Goal: Information Seeking & Learning: Learn about a topic

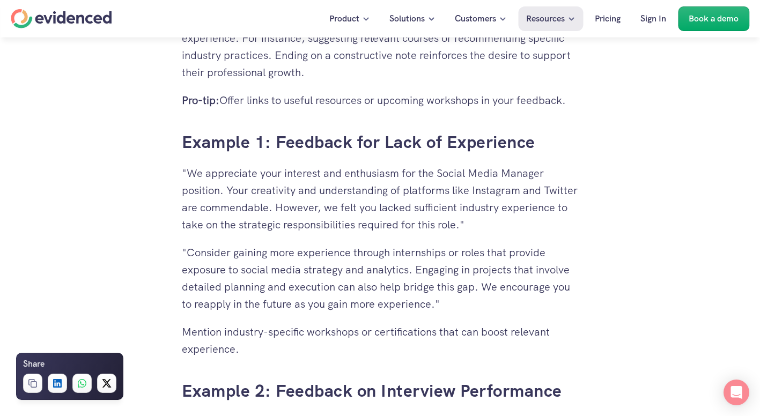
scroll to position [2361, 0]
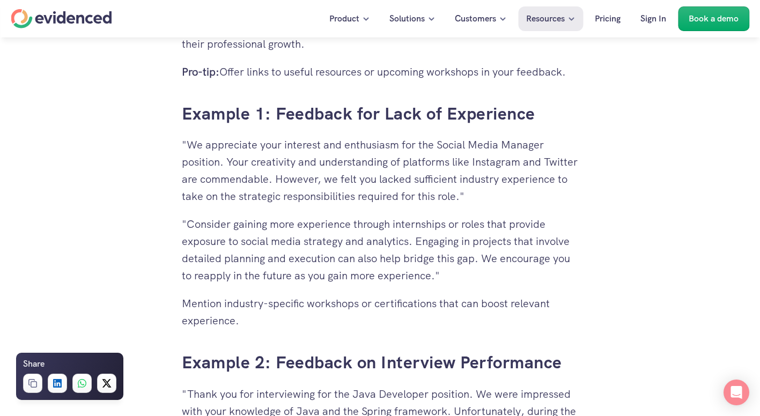
drag, startPoint x: 488, startPoint y: 313, endPoint x: 232, endPoint y: 159, distance: 298.7
drag, startPoint x: 232, startPoint y: 159, endPoint x: 363, endPoint y: 263, distance: 167.3
click at [363, 263] on p ""Consider gaining more experience through internships or roles that provide exp…" at bounding box center [380, 250] width 397 height 69
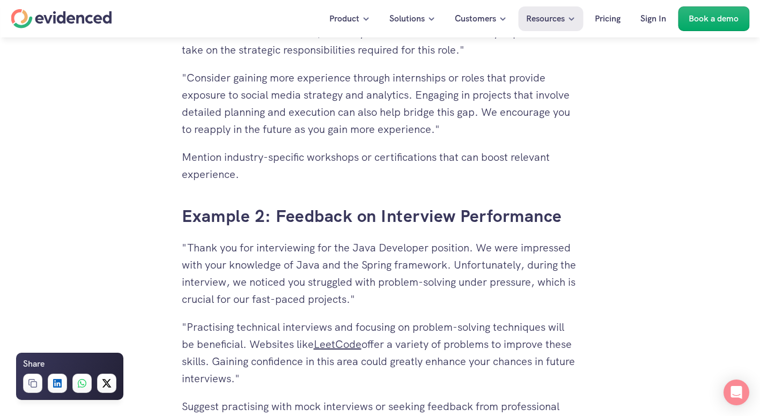
scroll to position [2576, 0]
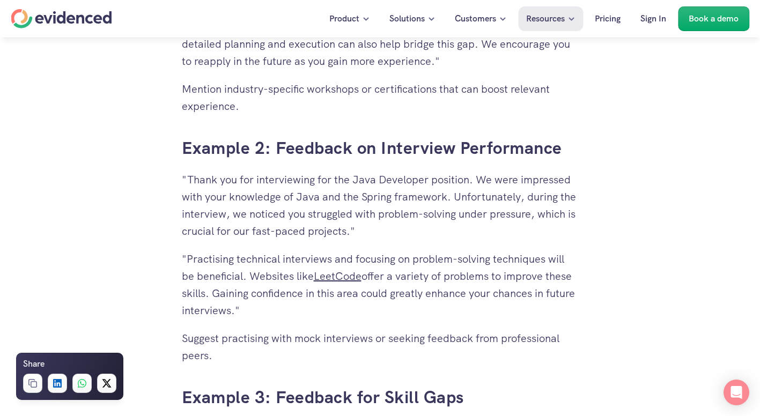
drag, startPoint x: 573, startPoint y: 324, endPoint x: 238, endPoint y: 239, distance: 345.9
click at [238, 239] on div "Why Giving Feedback is Crucial The Importance of Feedback for Unsuccessful Cand…" at bounding box center [380, 255] width 397 height 3325
click at [675, 303] on div "Need a hand? Try our feedback generator 👀 You've spent hours reviewing resumes,…" at bounding box center [380, 208] width 760 height 5000
drag, startPoint x: 318, startPoint y: 355, endPoint x: 181, endPoint y: 255, distance: 169.4
click at [182, 255] on div "Why Giving Feedback is Crucial The Importance of Feedback for Unsuccessful Cand…" at bounding box center [380, 255] width 397 height 3325
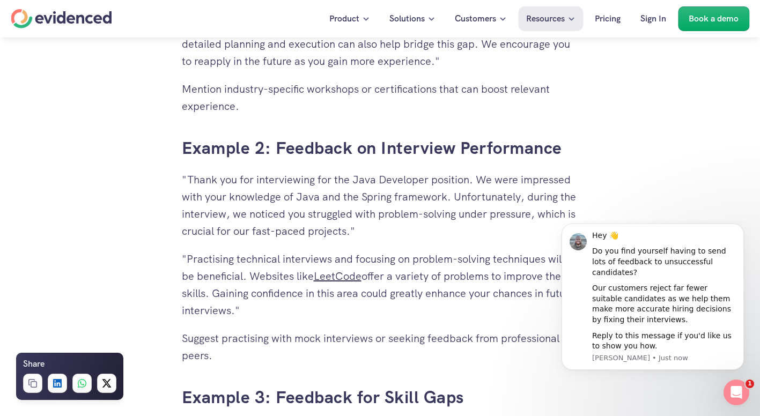
scroll to position [0, 0]
click at [633, 334] on div "Reply to this message if you'd like us to show you how." at bounding box center [664, 341] width 144 height 21
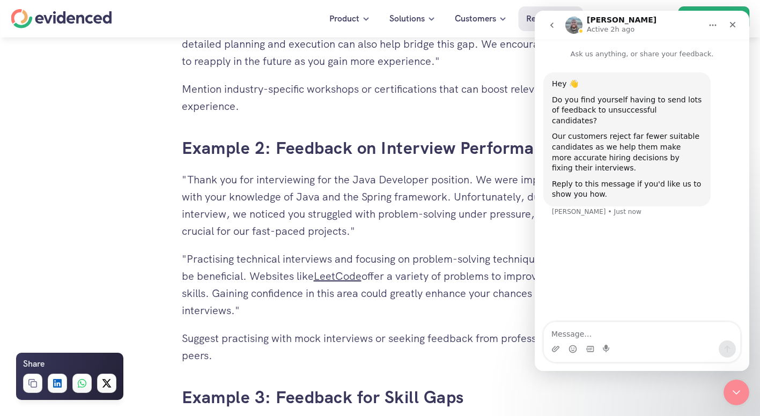
click at [511, 377] on div "Why Giving Feedback is Crucial The Importance of Feedback for Unsuccessful Cand…" at bounding box center [380, 255] width 397 height 3325
click at [729, 24] on icon "Close" at bounding box center [733, 24] width 9 height 9
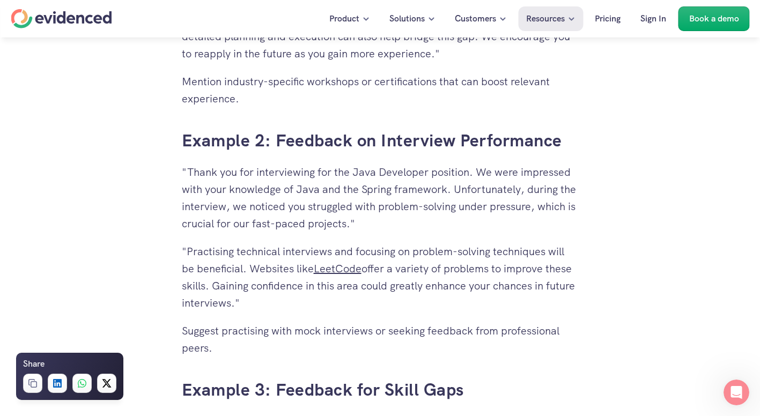
scroll to position [2737, 0]
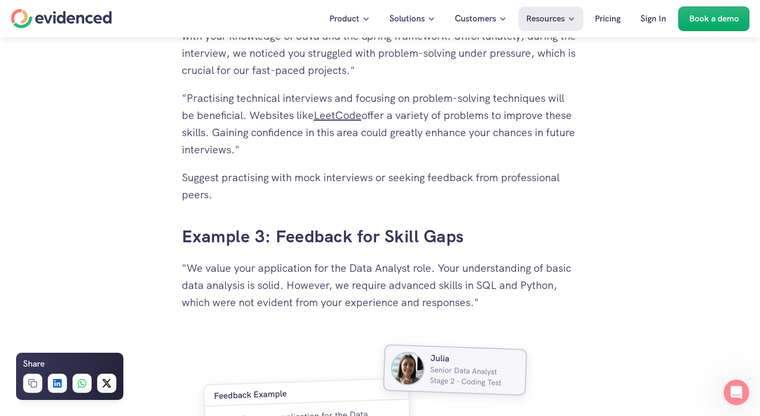
drag, startPoint x: 526, startPoint y: 293, endPoint x: 438, endPoint y: 223, distance: 113.0
click at [438, 223] on div "Why Giving Feedback is Crucial The Importance of Feedback for Unsuccessful Cand…" at bounding box center [380, 94] width 397 height 3325
drag, startPoint x: 438, startPoint y: 223, endPoint x: 542, endPoint y: 302, distance: 130.6
click at [542, 302] on p ""We value your application for the Data Analyst role. Your understanding of bas…" at bounding box center [380, 286] width 397 height 52
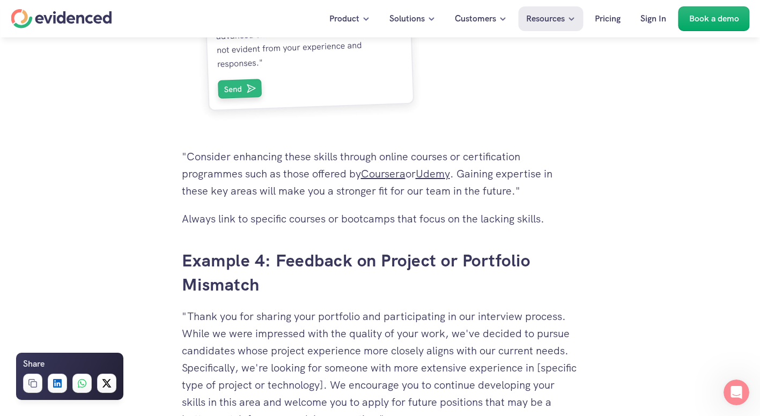
scroll to position [3166, 0]
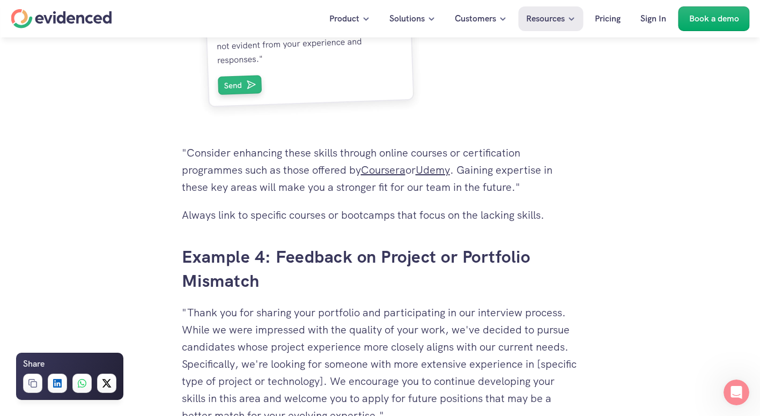
drag, startPoint x: 549, startPoint y: 215, endPoint x: 138, endPoint y: 141, distance: 417.6
drag, startPoint x: 623, startPoint y: 215, endPoint x: 175, endPoint y: 140, distance: 454.7
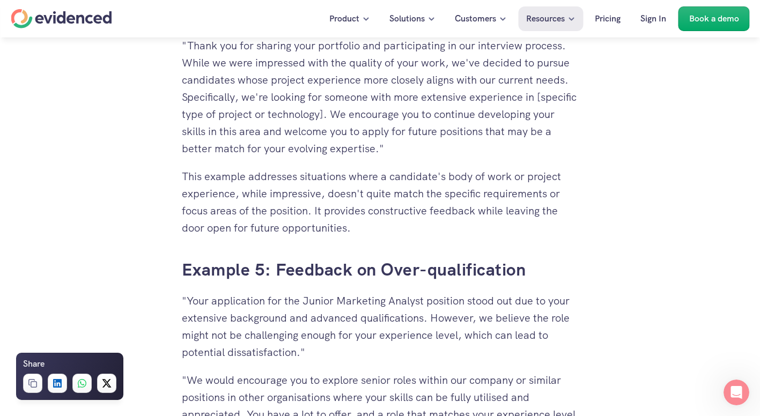
scroll to position [3434, 0]
drag, startPoint x: 474, startPoint y: 221, endPoint x: 204, endPoint y: 63, distance: 312.3
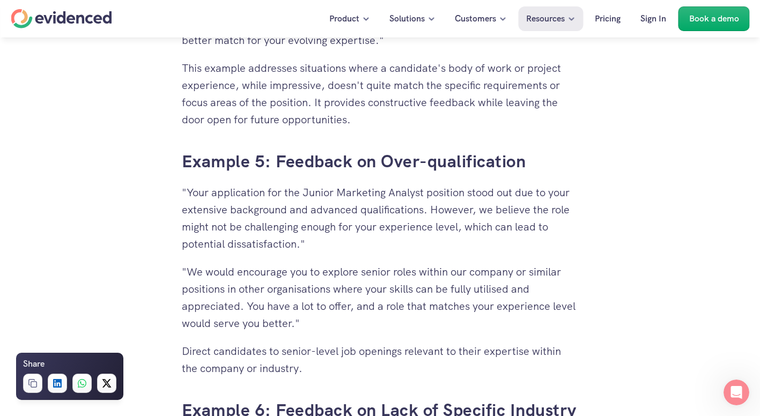
drag, startPoint x: 376, startPoint y: 250, endPoint x: 134, endPoint y: 201, distance: 246.9
drag, startPoint x: 334, startPoint y: 322, endPoint x: 290, endPoint y: 276, distance: 64.1
click at [290, 276] on p ""We would encourage you to explore senior roles within our company or similar p…" at bounding box center [380, 297] width 397 height 69
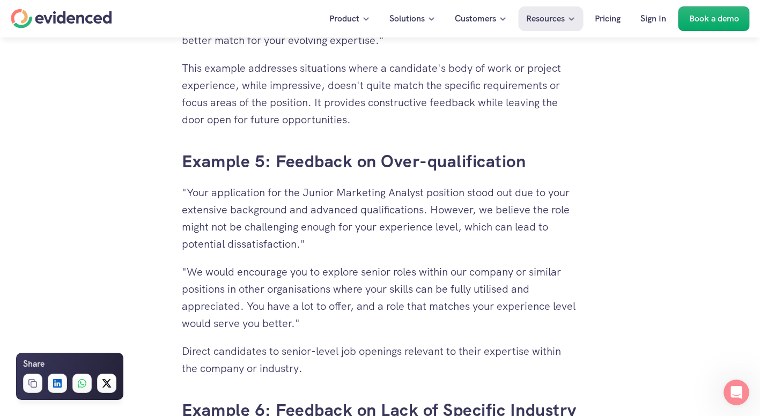
drag, startPoint x: 348, startPoint y: 325, endPoint x: 303, endPoint y: 287, distance: 59.4
click at [303, 287] on p ""We would encourage you to explore senior roles within our company or similar p…" at bounding box center [380, 297] width 397 height 69
drag, startPoint x: 303, startPoint y: 287, endPoint x: 344, endPoint y: 332, distance: 61.5
click at [344, 332] on p ""We would encourage you to explore senior roles within our company or similar p…" at bounding box center [380, 297] width 397 height 69
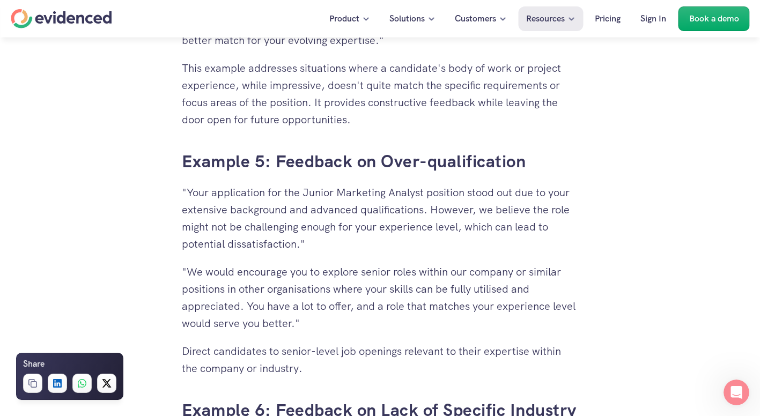
drag, startPoint x: 357, startPoint y: 375, endPoint x: 331, endPoint y: 349, distance: 36.4
click at [355, 372] on p "Direct candidates to senior-level job openings relevant to their expertise with…" at bounding box center [380, 360] width 397 height 34
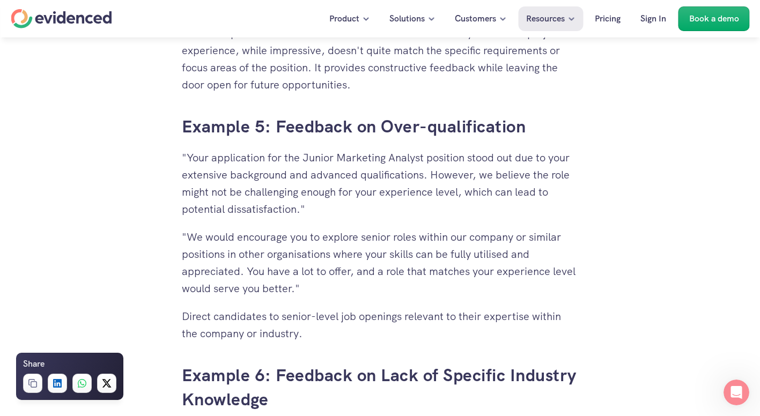
scroll to position [3595, 0]
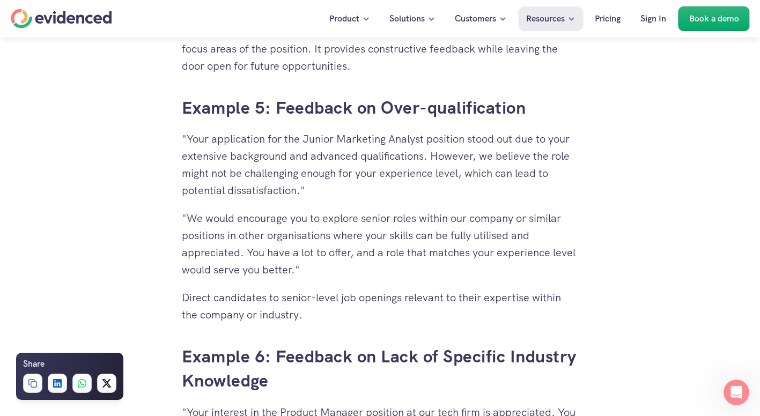
drag, startPoint x: 322, startPoint y: 189, endPoint x: 298, endPoint y: 151, distance: 45.6
click at [298, 151] on p ""Your application for the Junior Marketing Analyst position stood out due to yo…" at bounding box center [380, 164] width 397 height 69
drag, startPoint x: 298, startPoint y: 151, endPoint x: 517, endPoint y: 255, distance: 242.6
click at [517, 255] on p ""We would encourage you to explore senior roles within our company or similar p…" at bounding box center [380, 244] width 397 height 69
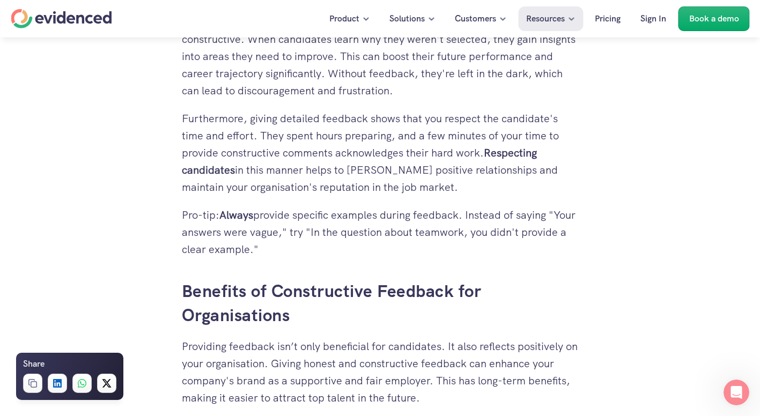
scroll to position [1341, 0]
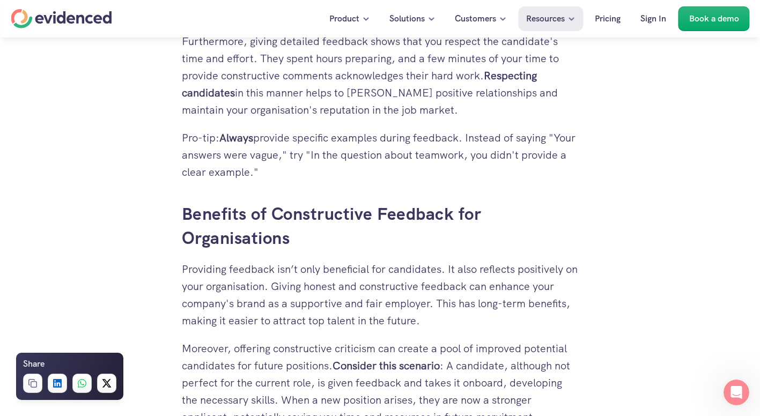
drag, startPoint x: 466, startPoint y: 322, endPoint x: 383, endPoint y: 227, distance: 126.2
drag, startPoint x: 383, startPoint y: 227, endPoint x: 428, endPoint y: 289, distance: 76.5
click at [428, 289] on p "Providing feedback isn’t only beneficial for candidates. It also reflects posit…" at bounding box center [380, 295] width 397 height 69
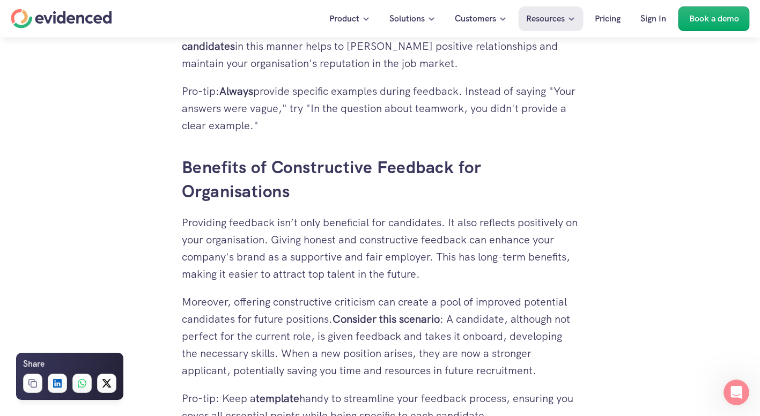
scroll to position [1449, 0]
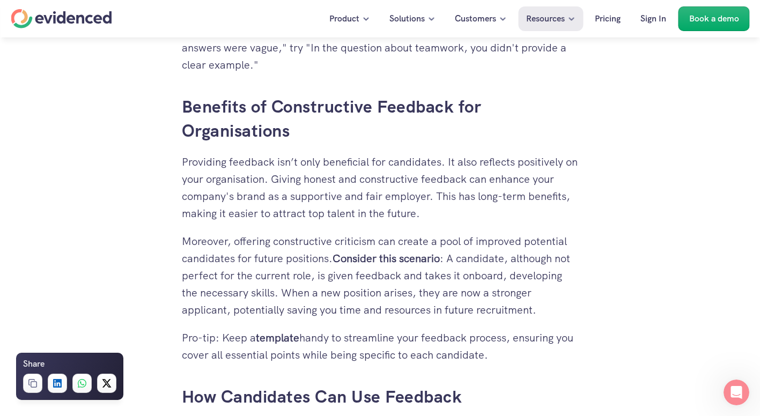
drag, startPoint x: 560, startPoint y: 307, endPoint x: 452, endPoint y: 243, distance: 125.1
click at [452, 243] on p "Moreover, offering constructive criticism can create a pool of improved potenti…" at bounding box center [380, 276] width 397 height 86
drag, startPoint x: 452, startPoint y: 243, endPoint x: 551, endPoint y: 284, distance: 107.2
click at [551, 284] on p "Moreover, offering constructive criticism can create a pool of improved potenti…" at bounding box center [380, 276] width 397 height 86
drag, startPoint x: 558, startPoint y: 305, endPoint x: 431, endPoint y: 250, distance: 138.2
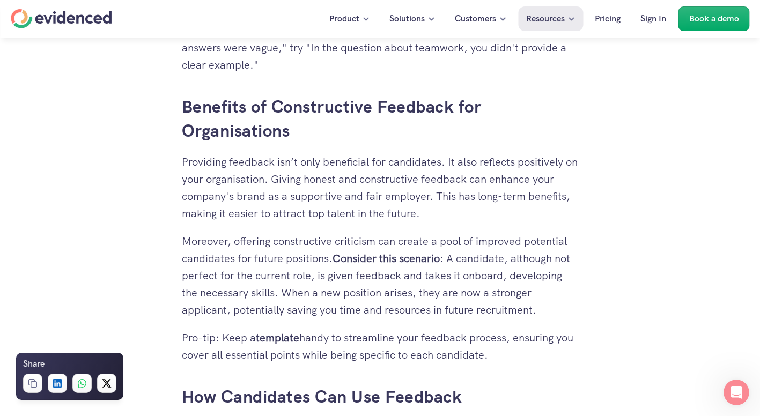
click at [431, 250] on p "Moreover, offering constructive criticism can create a pool of improved potenti…" at bounding box center [380, 276] width 397 height 86
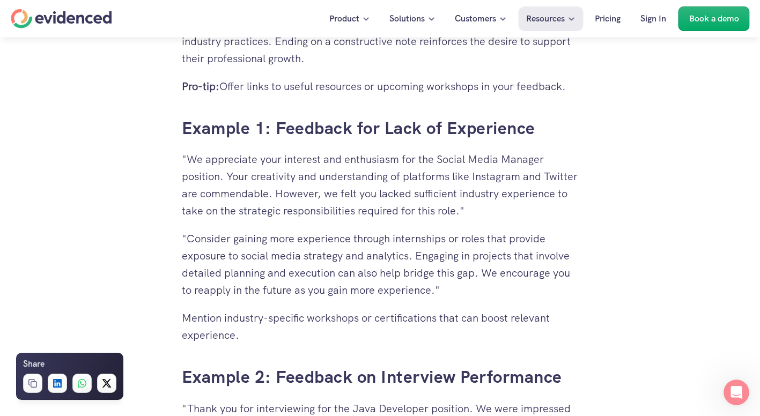
scroll to position [2415, 0]
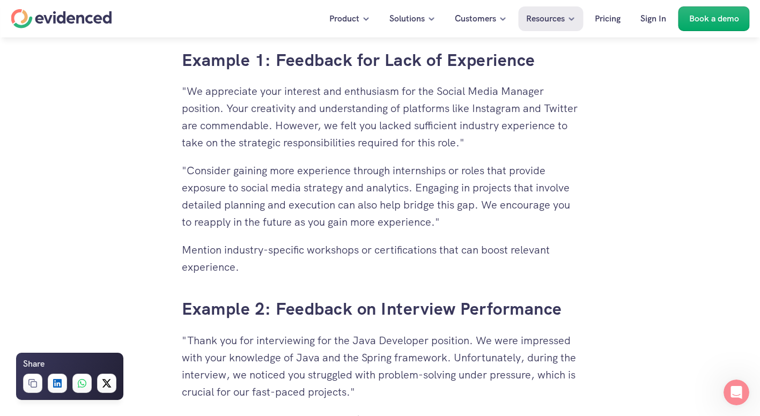
drag, startPoint x: 363, startPoint y: 276, endPoint x: 177, endPoint y: 110, distance: 249.7
click at [397, 263] on p "Mention industry-specific workshops or certifications that can boost relevant e…" at bounding box center [380, 258] width 397 height 34
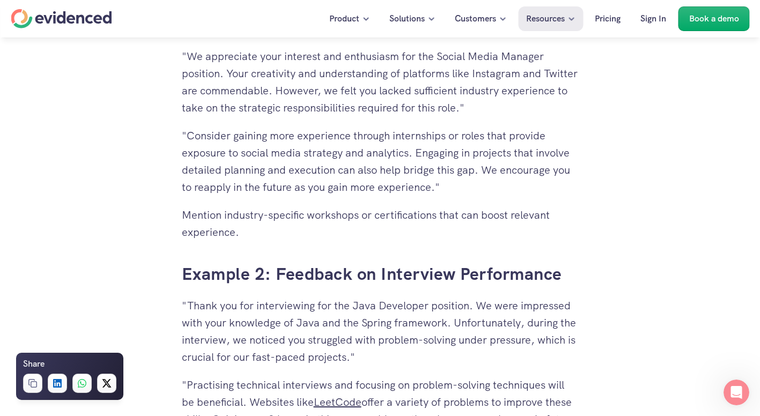
scroll to position [2468, 0]
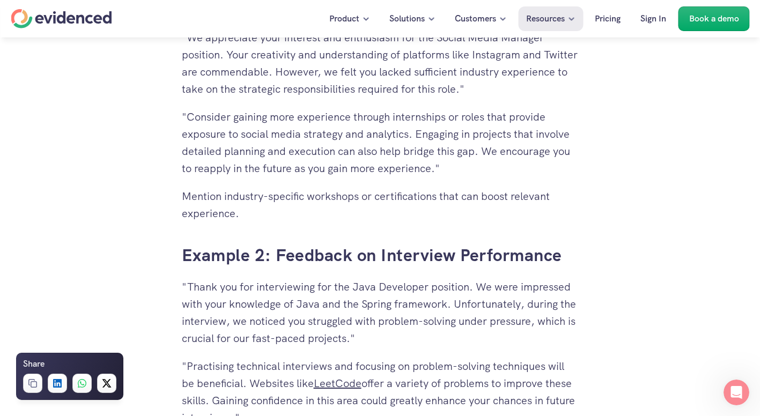
drag, startPoint x: 518, startPoint y: 332, endPoint x: 443, endPoint y: 260, distance: 103.6
click at [443, 260] on div "Why Giving Feedback is Crucial The Importance of Feedback for Unsuccessful Cand…" at bounding box center [380, 362] width 397 height 3325
drag, startPoint x: 443, startPoint y: 260, endPoint x: 433, endPoint y: 328, distance: 68.4
click at [435, 328] on p ""Thank you for interviewing for the Java Developer position. We were impressed …" at bounding box center [380, 312] width 397 height 69
click at [367, 340] on p ""Thank you for interviewing for the Java Developer position. We were impressed …" at bounding box center [380, 312] width 397 height 69
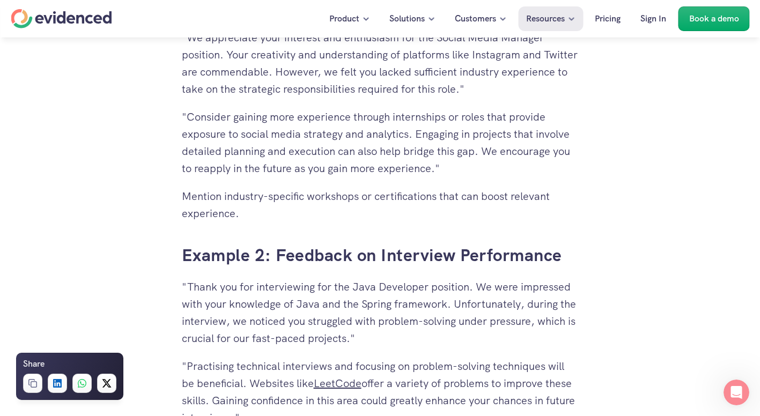
drag, startPoint x: 398, startPoint y: 335, endPoint x: 377, endPoint y: 287, distance: 52.4
click at [377, 287] on p ""Thank you for interviewing for the Java Developer position. We were impressed …" at bounding box center [380, 312] width 397 height 69
drag, startPoint x: 377, startPoint y: 287, endPoint x: 475, endPoint y: 335, distance: 109.2
click at [475, 335] on p ""Thank you for interviewing for the Java Developer position. We were impressed …" at bounding box center [380, 312] width 397 height 69
drag, startPoint x: 460, startPoint y: 326, endPoint x: 529, endPoint y: 302, distance: 72.8
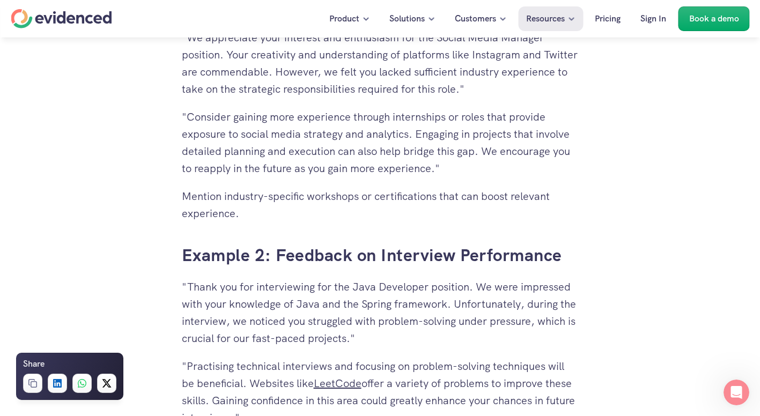
click at [529, 302] on p ""Thank you for interviewing for the Java Developer position. We were impressed …" at bounding box center [380, 312] width 397 height 69
drag, startPoint x: 529, startPoint y: 302, endPoint x: 540, endPoint y: 303, distance: 11.4
copy p "during the interview, we noticed you struggled with problem-solving"
click at [380, 344] on p ""Thank you for interviewing for the Java Developer position. We were impressed …" at bounding box center [380, 312] width 397 height 69
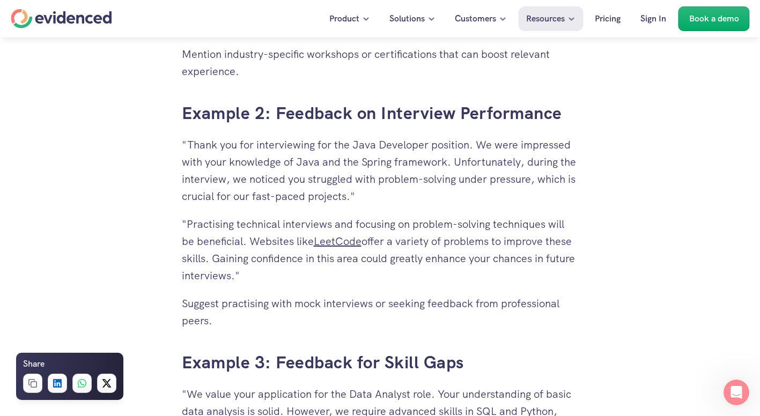
scroll to position [2629, 0]
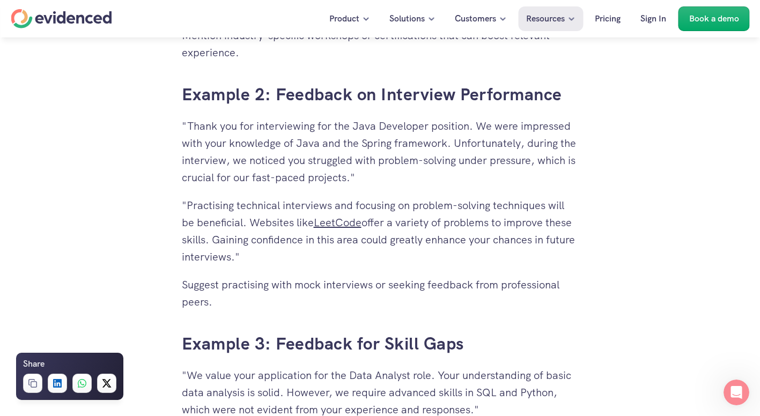
drag, startPoint x: 589, startPoint y: 307, endPoint x: 206, endPoint y: 149, distance: 414.3
click at [493, 244] on p ""Practising technical interviews and focusing on problem-solving techniques wil…" at bounding box center [380, 231] width 397 height 69
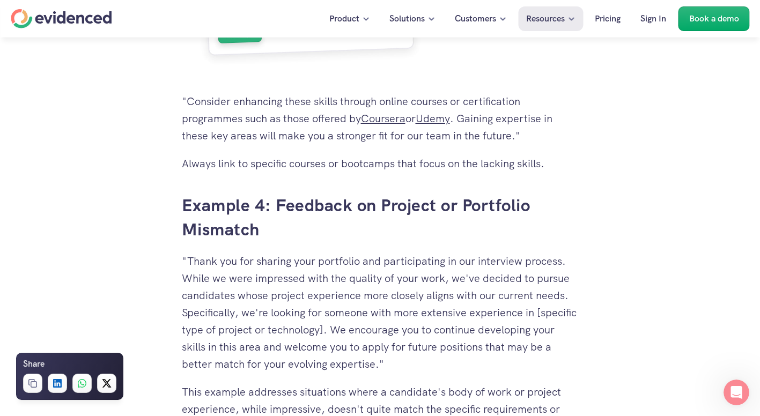
scroll to position [3219, 0]
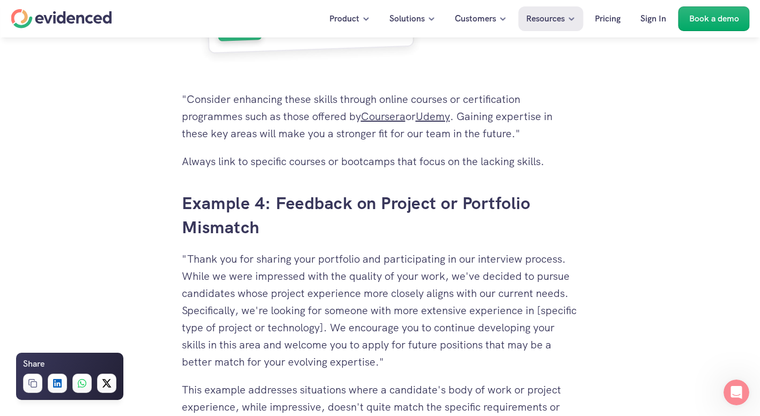
drag, startPoint x: 456, startPoint y: 359, endPoint x: 219, endPoint y: 228, distance: 270.4
drag, startPoint x: 408, startPoint y: 360, endPoint x: 199, endPoint y: 268, distance: 228.0
click at [199, 268] on p ""Thank you for sharing your portfolio and participating in our interview proces…" at bounding box center [380, 311] width 397 height 120
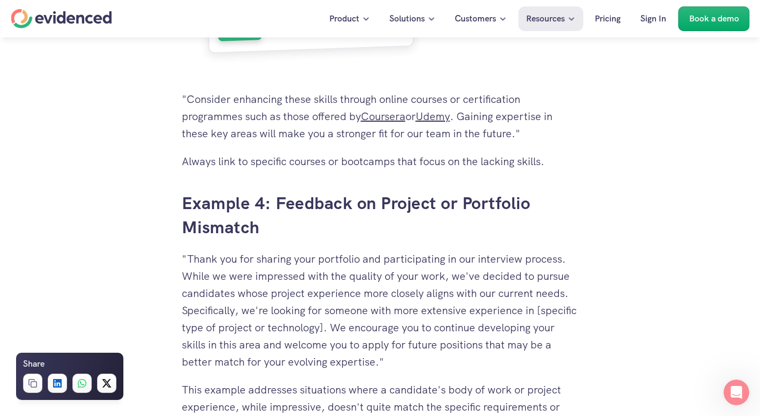
click at [521, 354] on p ""Thank you for sharing your portfolio and participating in our interview proces…" at bounding box center [380, 311] width 397 height 120
drag, startPoint x: 405, startPoint y: 360, endPoint x: 181, endPoint y: 261, distance: 244.6
click at [182, 261] on p ""Thank you for sharing your portfolio and participating in our interview proces…" at bounding box center [380, 311] width 397 height 120
click at [441, 352] on p ""Thank you for sharing your portfolio and participating in our interview proces…" at bounding box center [380, 311] width 397 height 120
drag, startPoint x: 438, startPoint y: 363, endPoint x: 168, endPoint y: 252, distance: 291.9
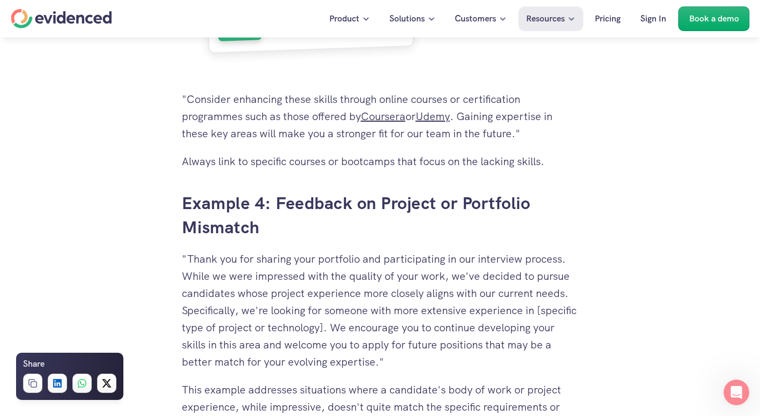
click at [436, 362] on p ""Thank you for sharing your portfolio and participating in our interview proces…" at bounding box center [380, 311] width 397 height 120
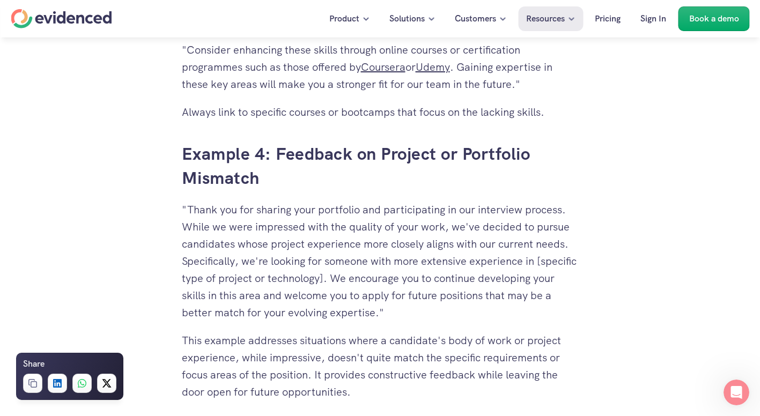
scroll to position [3327, 0]
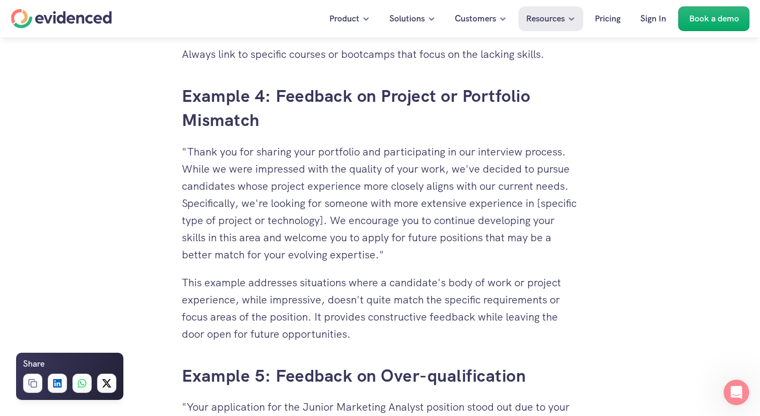
drag, startPoint x: 365, startPoint y: 324, endPoint x: 263, endPoint y: 273, distance: 114.5
drag, startPoint x: 263, startPoint y: 273, endPoint x: 464, endPoint y: 329, distance: 208.4
click at [464, 329] on p "This example addresses situations where a candidate's body of work or project e…" at bounding box center [380, 308] width 397 height 69
drag, startPoint x: 447, startPoint y: 337, endPoint x: 307, endPoint y: 285, distance: 149.2
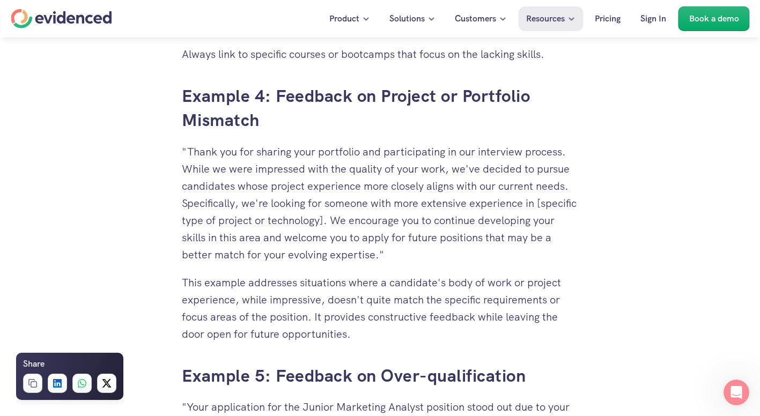
click at [307, 285] on p "This example addresses situations where a candidate's body of work or project e…" at bounding box center [380, 308] width 397 height 69
drag, startPoint x: 307, startPoint y: 285, endPoint x: 390, endPoint y: 345, distance: 101.9
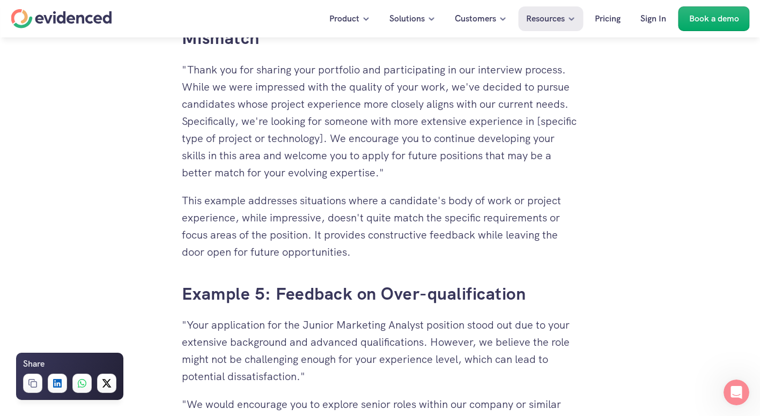
scroll to position [3488, 0]
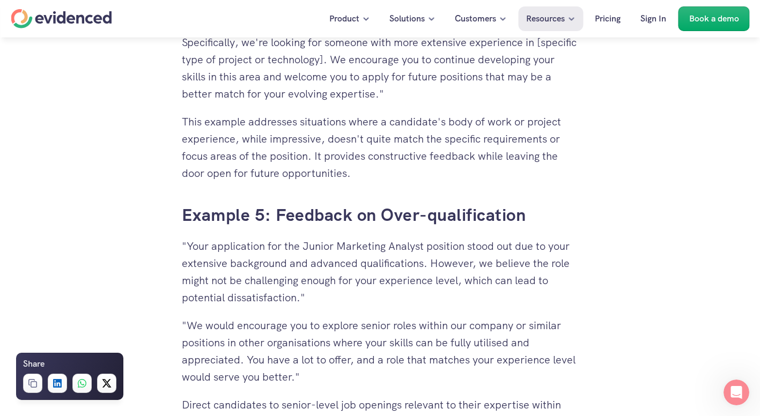
drag, startPoint x: 320, startPoint y: 299, endPoint x: 172, endPoint y: 239, distance: 159.8
drag, startPoint x: 440, startPoint y: 295, endPoint x: 228, endPoint y: 243, distance: 218.8
click at [228, 243] on p ""Your application for the Junior Marketing Analyst position stood out due to yo…" at bounding box center [380, 272] width 397 height 69
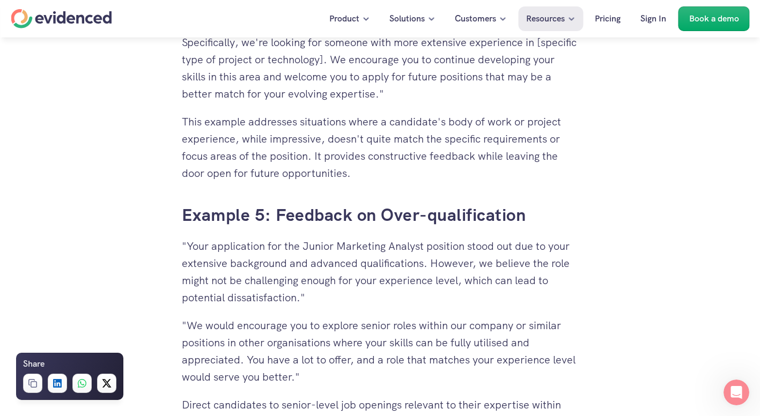
drag, startPoint x: 228, startPoint y: 243, endPoint x: 403, endPoint y: 274, distance: 178.3
click at [403, 274] on p ""Your application for the Junior Marketing Analyst position stood out due to yo…" at bounding box center [380, 272] width 397 height 69
drag, startPoint x: 424, startPoint y: 296, endPoint x: 221, endPoint y: 238, distance: 212.0
click at [221, 238] on p ""Your application for the Junior Marketing Analyst position stood out due to yo…" at bounding box center [380, 272] width 397 height 69
click at [372, 294] on p ""Your application for the Junior Marketing Analyst position stood out due to yo…" at bounding box center [380, 272] width 397 height 69
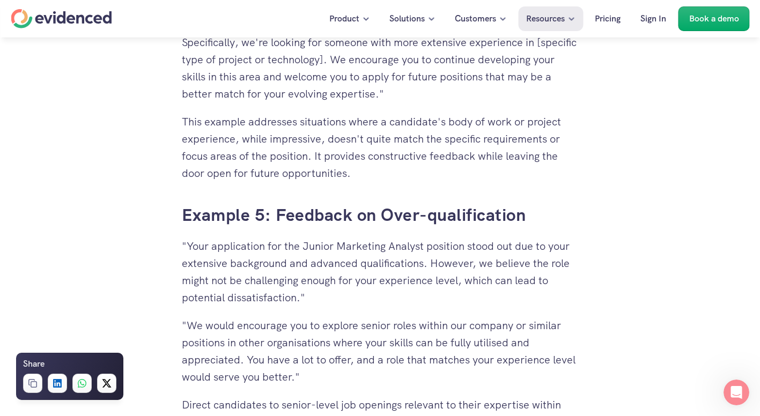
drag, startPoint x: 326, startPoint y: 302, endPoint x: 262, endPoint y: 233, distance: 93.8
drag, startPoint x: 262, startPoint y: 233, endPoint x: 379, endPoint y: 278, distance: 125.4
click at [379, 278] on p ""Your application for the Junior Marketing Analyst position stood out due to yo…" at bounding box center [380, 272] width 397 height 69
drag, startPoint x: 427, startPoint y: 366, endPoint x: 217, endPoint y: 317, distance: 215.5
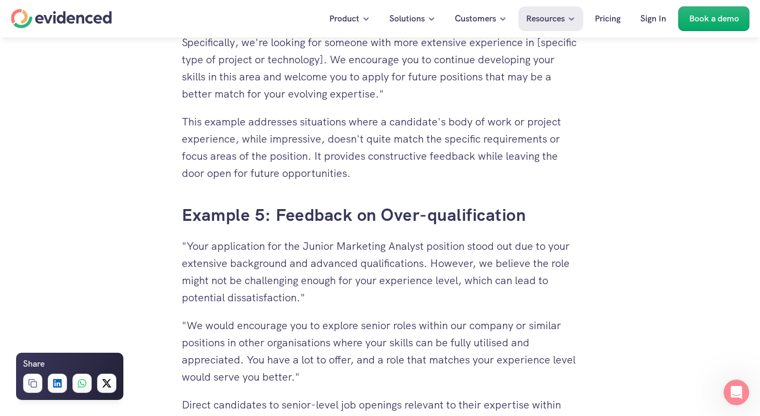
click at [217, 317] on p ""We would encourage you to explore senior roles within our company or similar p…" at bounding box center [380, 351] width 397 height 69
drag, startPoint x: 217, startPoint y: 317, endPoint x: 317, endPoint y: 375, distance: 115.9
click at [317, 375] on p ""We would encourage you to explore senior roles within our company or similar p…" at bounding box center [380, 351] width 397 height 69
drag, startPoint x: 318, startPoint y: 376, endPoint x: 176, endPoint y: 329, distance: 149.3
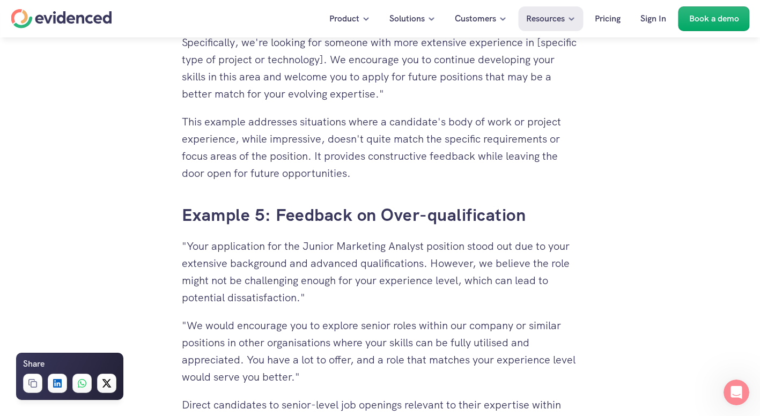
click at [325, 368] on p ""We would encourage you to explore senior roles within our company or similar p…" at bounding box center [380, 351] width 397 height 69
drag, startPoint x: 332, startPoint y: 372, endPoint x: 148, endPoint y: 316, distance: 193.1
click at [365, 372] on p ""We would encourage you to explore senior roles within our company or similar p…" at bounding box center [380, 351] width 397 height 69
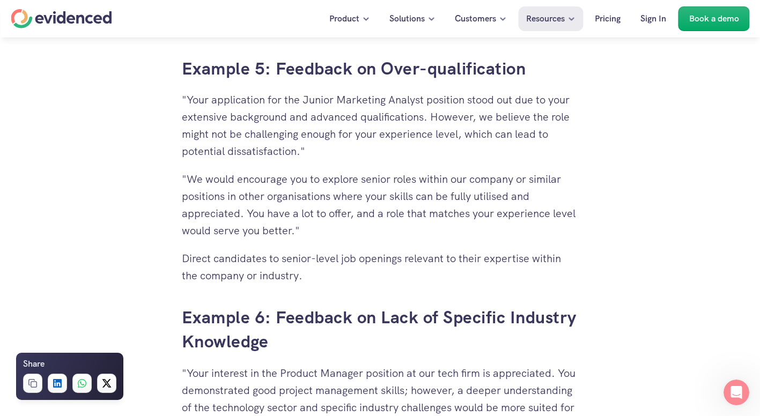
scroll to position [3649, 0]
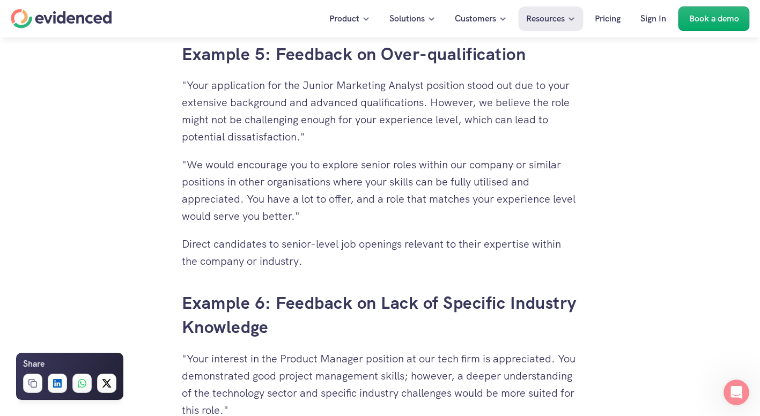
drag, startPoint x: 346, startPoint y: 273, endPoint x: 151, endPoint y: 166, distance: 222.1
drag, startPoint x: 151, startPoint y: 166, endPoint x: 281, endPoint y: 258, distance: 159.7
click at [281, 258] on p "Direct candidates to senior-level job openings relevant to their expertise with…" at bounding box center [380, 253] width 397 height 34
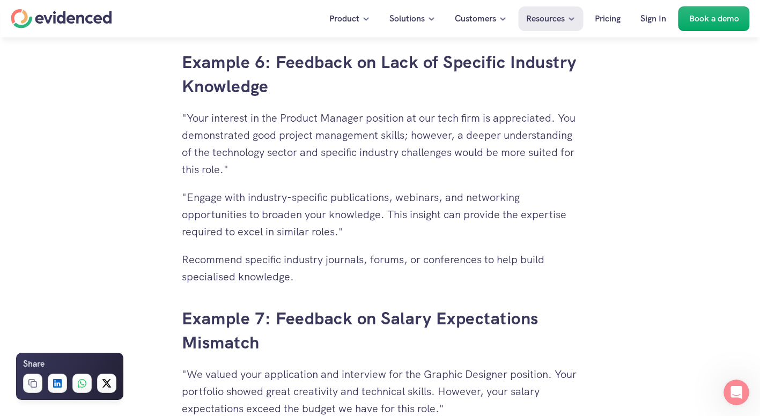
scroll to position [3917, 0]
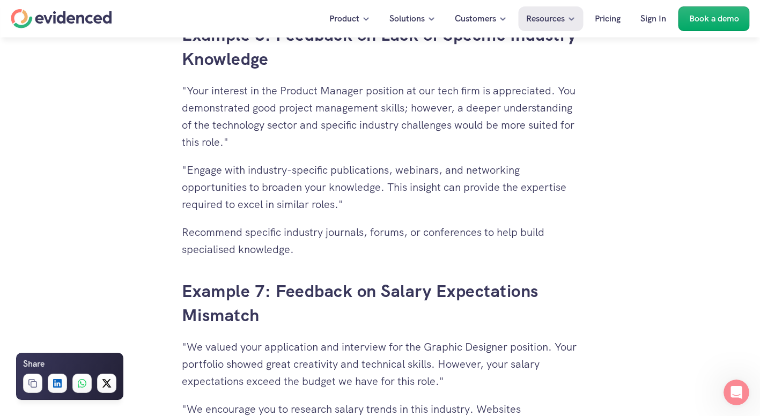
drag, startPoint x: 358, startPoint y: 143, endPoint x: 173, endPoint y: 89, distance: 193.3
click at [385, 130] on p ""Your interest in the Product Manager position at our tech firm is appreciated.…" at bounding box center [380, 116] width 397 height 69
drag, startPoint x: 379, startPoint y: 145, endPoint x: 149, endPoint y: 86, distance: 237.6
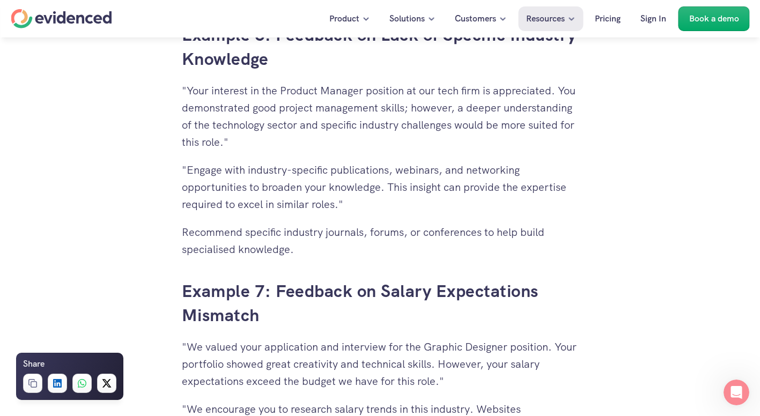
click at [365, 203] on p ""Engage with industry-specific publications, webinars, and networking opportuni…" at bounding box center [380, 188] width 397 height 52
drag, startPoint x: 366, startPoint y: 208, endPoint x: 146, endPoint y: 80, distance: 254.6
click at [480, 140] on p ""Your interest in the Product Manager position at our tech firm is appreciated.…" at bounding box center [380, 116] width 397 height 69
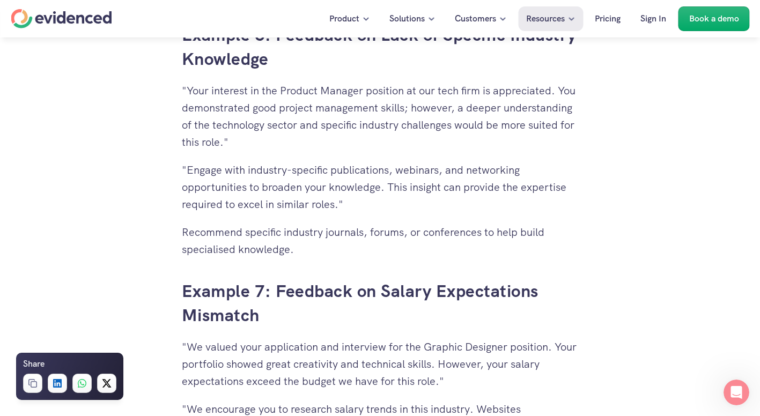
drag, startPoint x: 503, startPoint y: 141, endPoint x: 423, endPoint y: 96, distance: 92.2
click at [423, 96] on p ""Your interest in the Product Manager position at our tech firm is appreciated.…" at bounding box center [380, 116] width 397 height 69
drag, startPoint x: 423, startPoint y: 96, endPoint x: 476, endPoint y: 130, distance: 63.0
click at [476, 130] on p ""Your interest in the Product Manager position at our tech firm is appreciated.…" at bounding box center [380, 116] width 397 height 69
drag, startPoint x: 355, startPoint y: 154, endPoint x: 212, endPoint y: 89, distance: 156.3
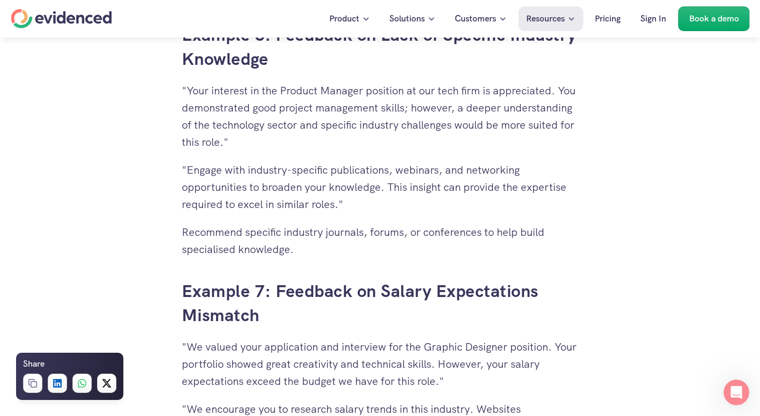
drag, startPoint x: 212, startPoint y: 89, endPoint x: 280, endPoint y: 127, distance: 77.3
click at [280, 127] on p ""Your interest in the Product Manager position at our tech firm is appreciated.…" at bounding box center [380, 116] width 397 height 69
drag, startPoint x: 352, startPoint y: 143, endPoint x: 297, endPoint y: 100, distance: 69.9
click at [297, 100] on p ""Your interest in the Product Manager position at our tech firm is appreciated.…" at bounding box center [380, 116] width 397 height 69
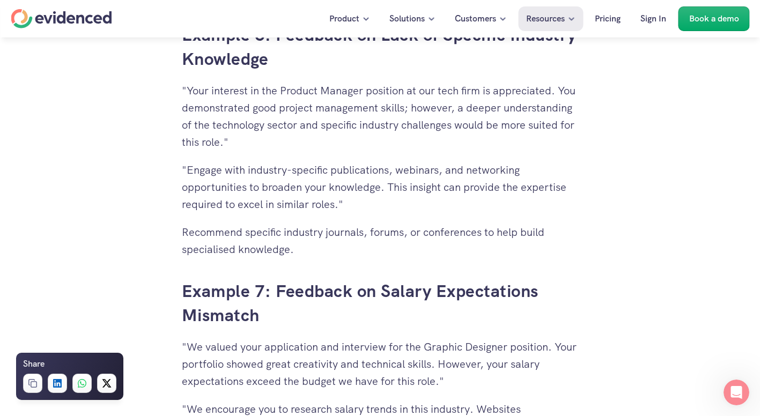
drag, startPoint x: 297, startPoint y: 100, endPoint x: 406, endPoint y: 148, distance: 118.7
click at [406, 148] on p ""Your interest in the Product Manager position at our tech firm is appreciated.…" at bounding box center [380, 116] width 397 height 69
drag, startPoint x: 330, startPoint y: 143, endPoint x: 408, endPoint y: 112, distance: 83.6
click at [408, 112] on p ""Your interest in the Product Manager position at our tech firm is appreciated.…" at bounding box center [380, 116] width 397 height 69
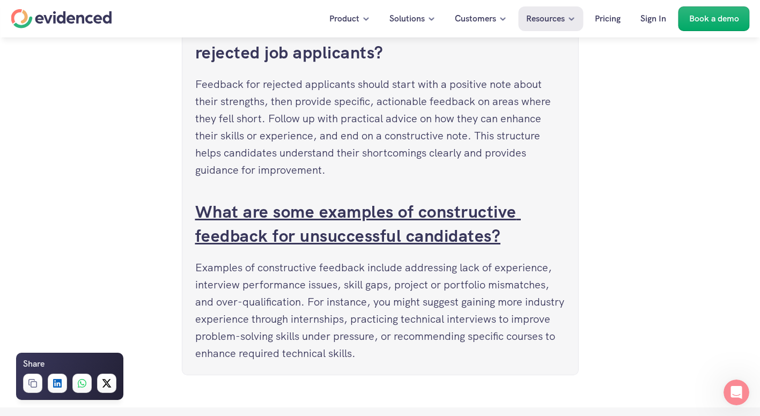
scroll to position [4883, 0]
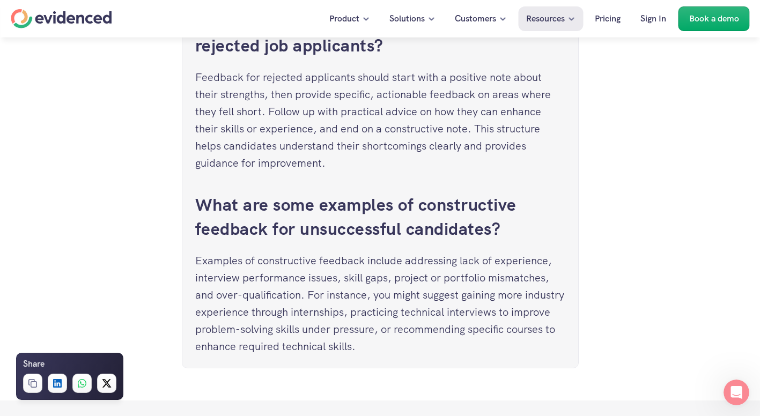
drag, startPoint x: 454, startPoint y: 339, endPoint x: 172, endPoint y: 249, distance: 296.3
click at [469, 354] on p "Examples of constructive feedback include addressing lack of experience, interv…" at bounding box center [380, 303] width 370 height 103
drag, startPoint x: 410, startPoint y: 342, endPoint x: 217, endPoint y: 263, distance: 209.1
click at [217, 263] on p "Examples of constructive feedback include addressing lack of experience, interv…" at bounding box center [380, 303] width 370 height 103
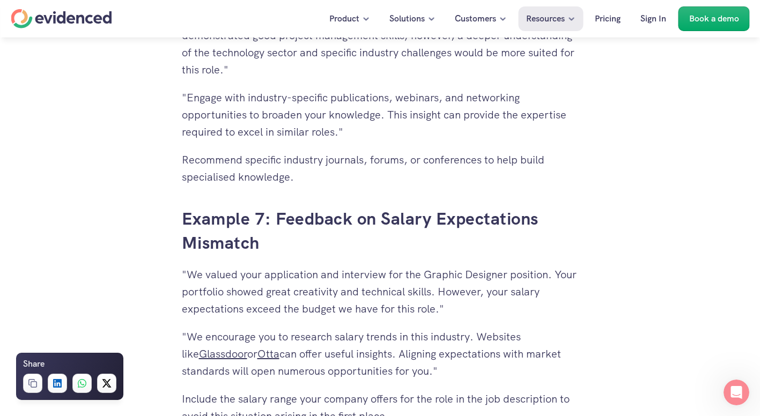
scroll to position [3971, 0]
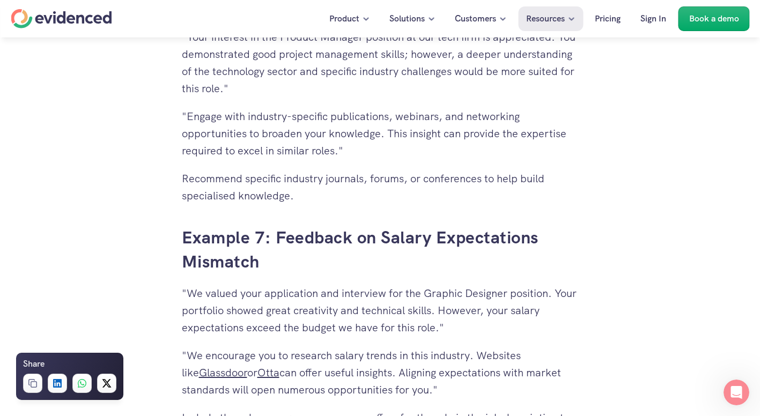
drag, startPoint x: 453, startPoint y: 389, endPoint x: 162, endPoint y: 235, distance: 329.1
click at [482, 294] on p ""We valued your application and interview for the Graphic Designer position. Yo…" at bounding box center [380, 311] width 397 height 52
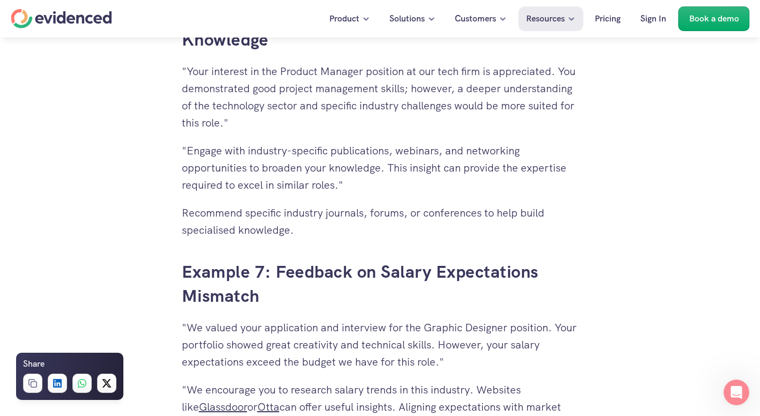
scroll to position [3917, 0]
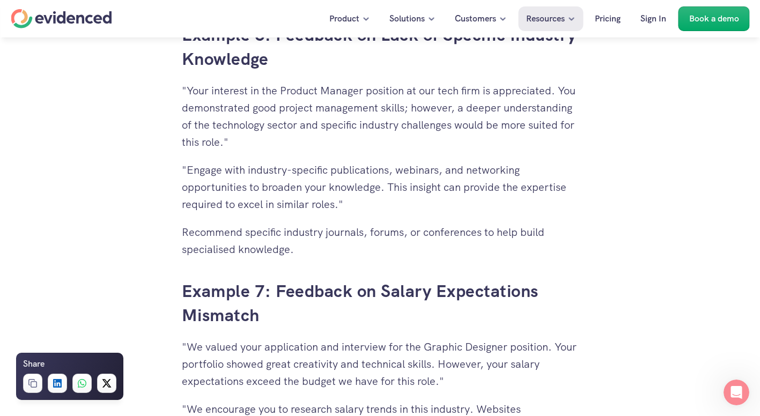
drag, startPoint x: 350, startPoint y: 256, endPoint x: 202, endPoint y: 49, distance: 254.6
drag, startPoint x: 526, startPoint y: 258, endPoint x: 186, endPoint y: 42, distance: 402.1
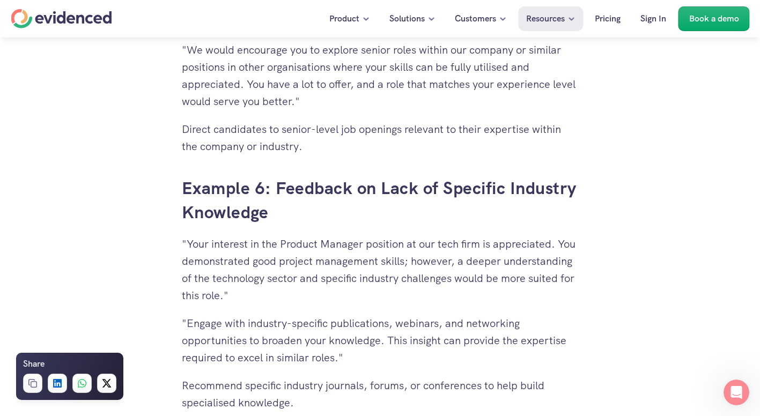
scroll to position [3756, 0]
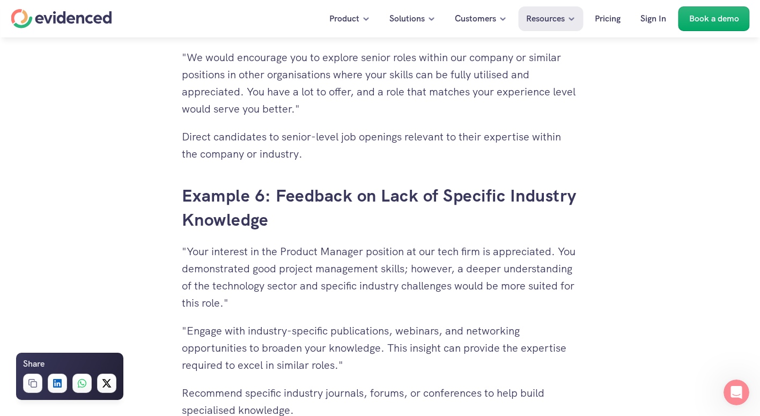
click at [384, 224] on h3 "Example 6: Feedback on Lack of Specific Industry Knowledge" at bounding box center [380, 208] width 397 height 48
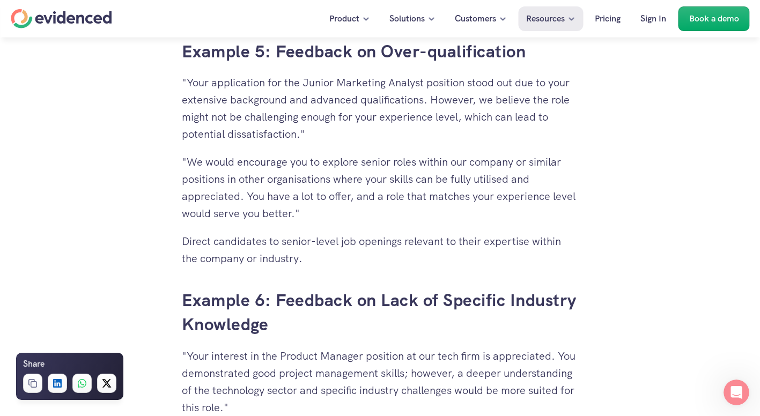
scroll to position [3649, 0]
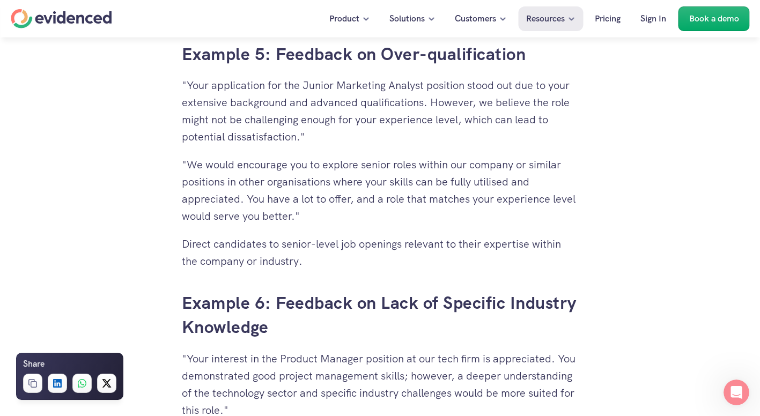
drag, startPoint x: 433, startPoint y: 282, endPoint x: 177, endPoint y: 53, distance: 343.2
drag, startPoint x: 368, startPoint y: 254, endPoint x: 149, endPoint y: 66, distance: 288.8
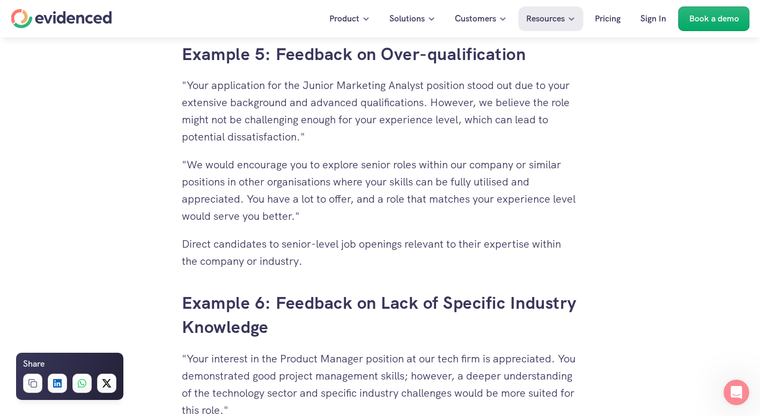
drag, startPoint x: 495, startPoint y: 143, endPoint x: 226, endPoint y: 89, distance: 274.8
click at [226, 89] on p ""Your application for the Junior Marketing Analyst position stood out due to yo…" at bounding box center [380, 111] width 397 height 69
drag, startPoint x: 226, startPoint y: 89, endPoint x: 349, endPoint y: 142, distance: 134.4
click at [349, 142] on p ""Your application for the Junior Marketing Analyst position stood out due to yo…" at bounding box center [380, 111] width 397 height 69
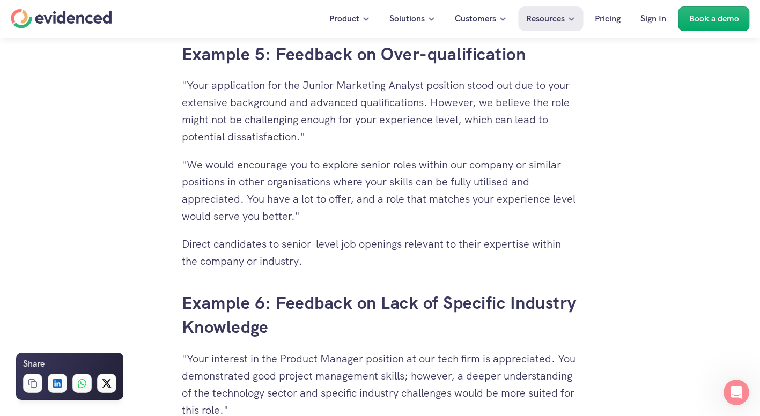
click at [413, 144] on p ""Your application for the Junior Marketing Analyst position stood out due to yo…" at bounding box center [380, 111] width 397 height 69
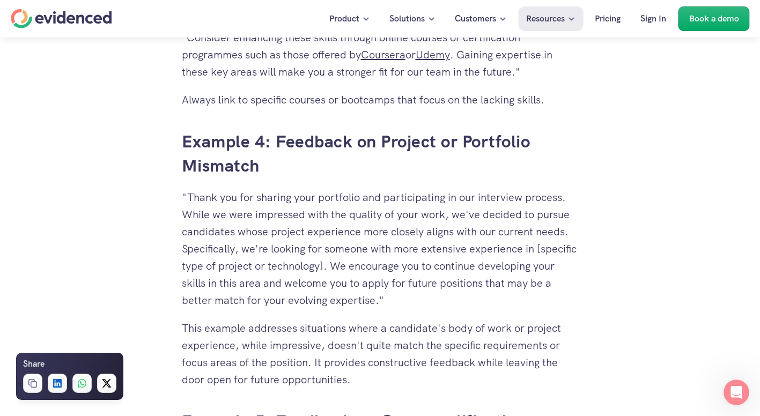
scroll to position [3273, 0]
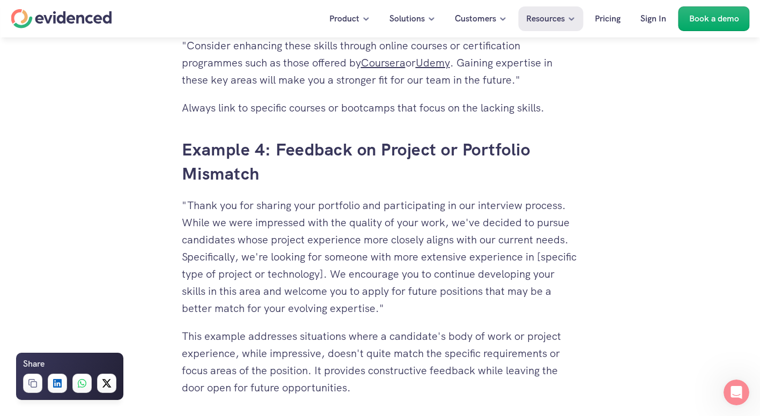
drag, startPoint x: 391, startPoint y: 387, endPoint x: 169, endPoint y: 151, distance: 324.6
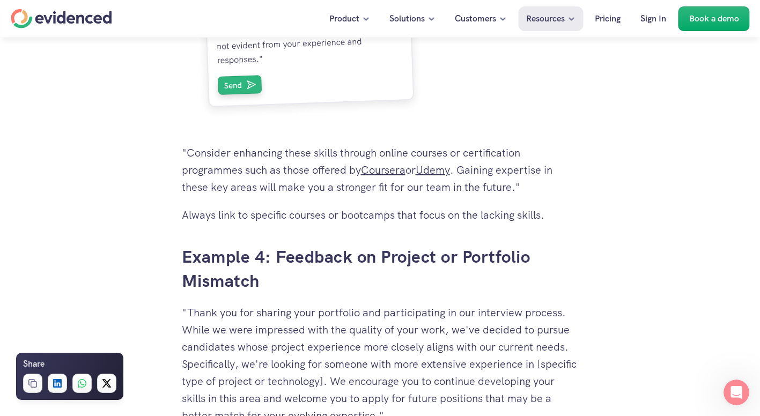
scroll to position [3112, 0]
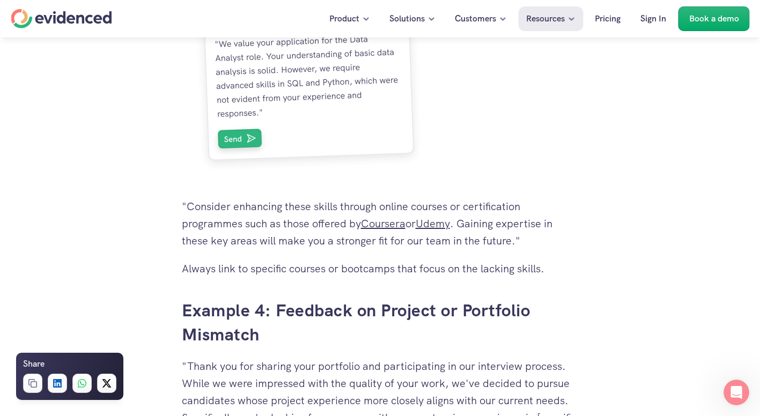
drag, startPoint x: 529, startPoint y: 282, endPoint x: 164, endPoint y: 193, distance: 376.1
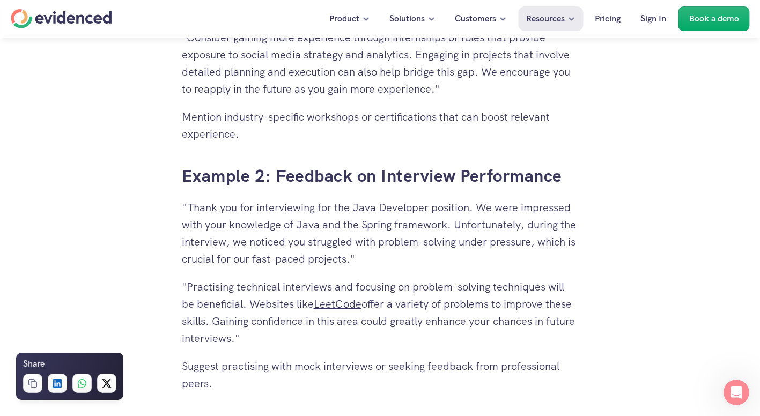
scroll to position [2522, 0]
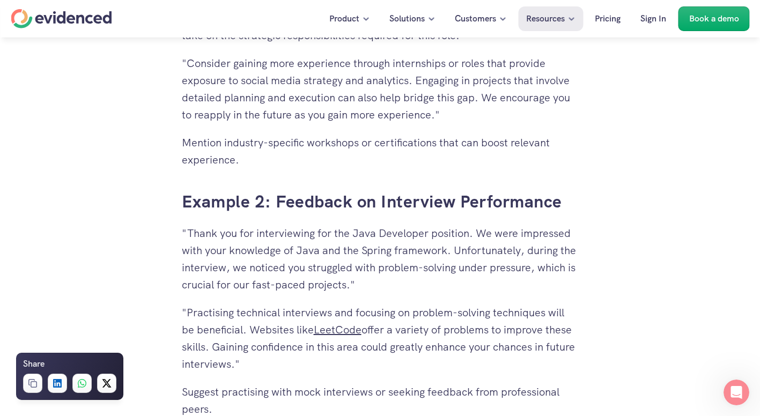
click at [691, 186] on div "Need a hand? Try our feedback generator 👀 You've spent hours reviewing resumes,…" at bounding box center [380, 261] width 760 height 5000
drag, startPoint x: 641, startPoint y: 162, endPoint x: 179, endPoint y: 55, distance: 474.7
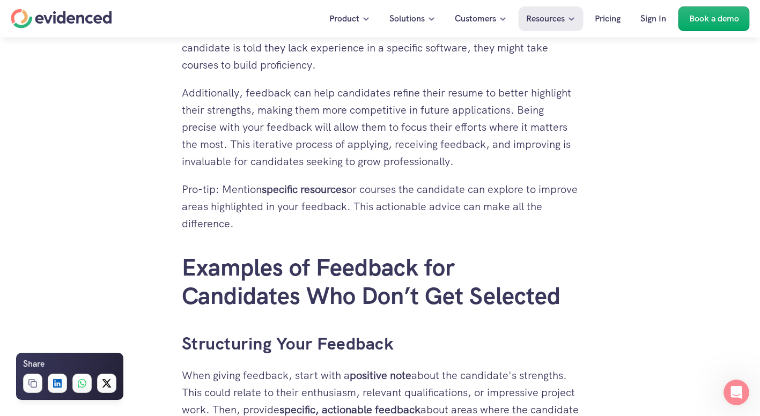
scroll to position [1878, 0]
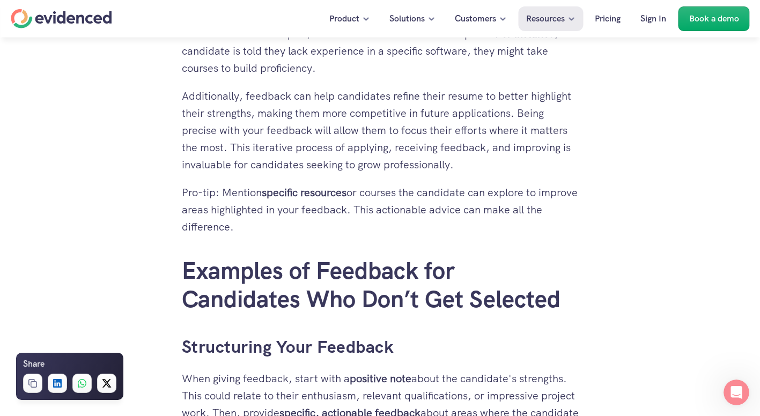
drag, startPoint x: 599, startPoint y: 211, endPoint x: 175, endPoint y: 50, distance: 453.6
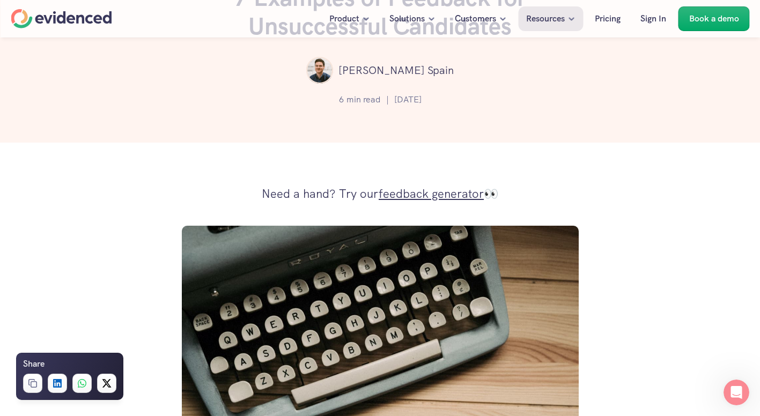
scroll to position [0, 0]
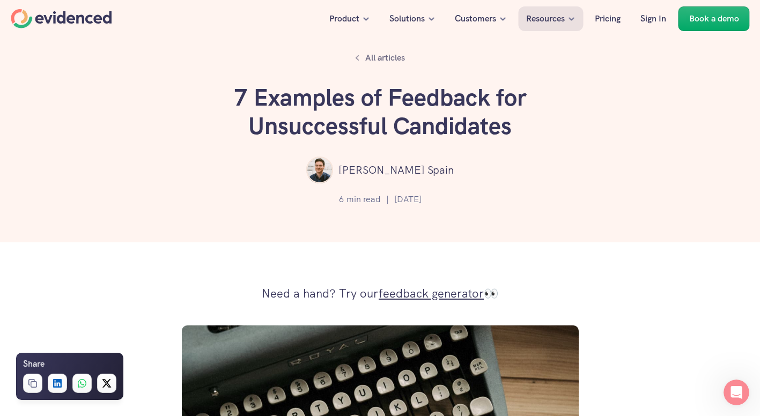
drag, startPoint x: 575, startPoint y: 186, endPoint x: 181, endPoint y: 77, distance: 408.6
click at [181, 77] on div "All articles 7 Examples of Feedback for Unsuccessful Candidates [PERSON_NAME] 6…" at bounding box center [380, 121] width 760 height 243
click at [539, 266] on icon at bounding box center [537, 263] width 9 height 6
